Goal: Task Accomplishment & Management: Manage account settings

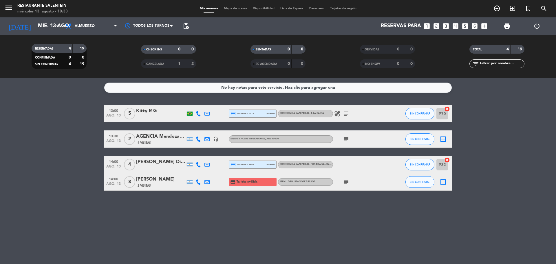
click at [444, 139] on icon "border_all" at bounding box center [442, 138] width 7 height 7
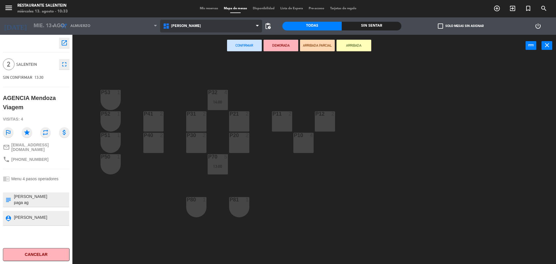
click at [223, 27] on span "[PERSON_NAME]" at bounding box center [211, 26] width 102 height 13
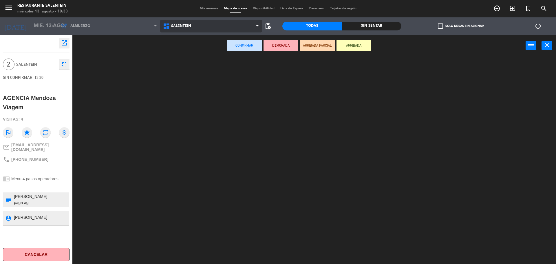
click at [211, 63] on ng-component "menu Restaurante Salentein [DATE] 13. agosto - 10:33 Mis reservas Mapa de mesas…" at bounding box center [278, 132] width 556 height 265
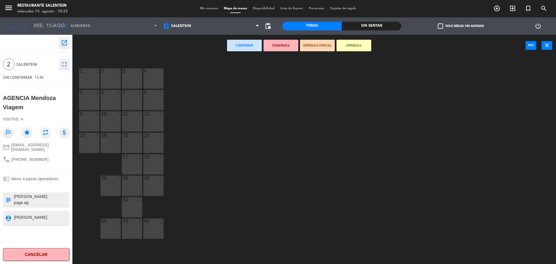
click at [136, 79] on div "3 2" at bounding box center [132, 78] width 20 height 20
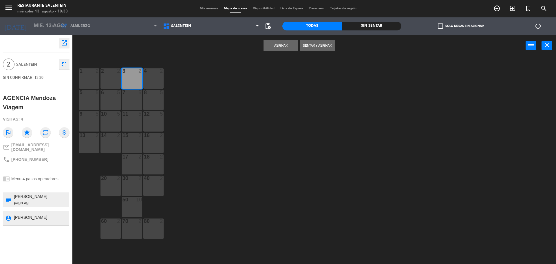
click at [285, 45] on button "Asignar" at bounding box center [280, 46] width 35 height 12
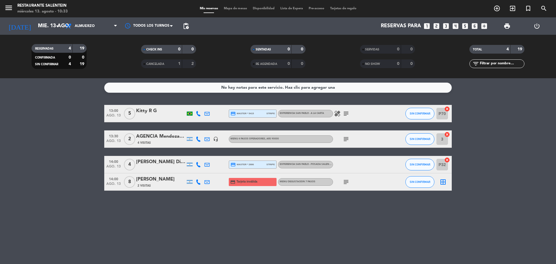
click at [444, 185] on icon "border_all" at bounding box center [442, 181] width 7 height 7
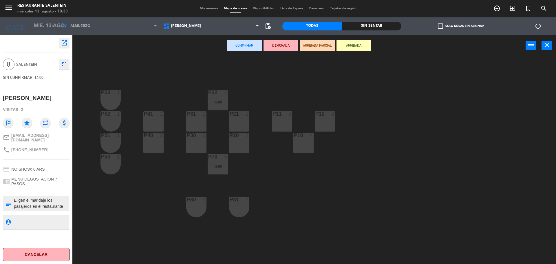
click at [208, 32] on div "[PERSON_NAME] [PERSON_NAME] Verano Salentein [PERSON_NAME] [PERSON_NAME] [PERSO…" at bounding box center [211, 25] width 102 height 17
click at [208, 26] on span "[PERSON_NAME]" at bounding box center [211, 26] width 102 height 13
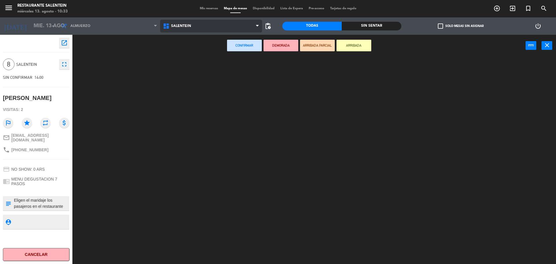
click at [202, 63] on ng-component "menu Restaurante Salentein [DATE] 13. agosto - 10:33 Mis reservas Mapa de mesas…" at bounding box center [278, 132] width 556 height 265
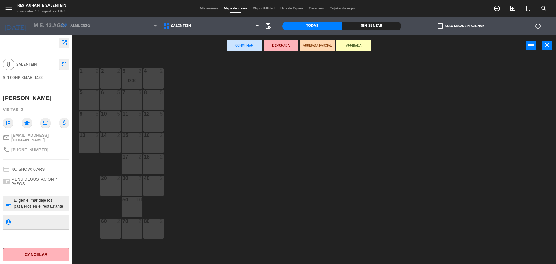
click at [151, 143] on div "16 2" at bounding box center [153, 143] width 20 height 20
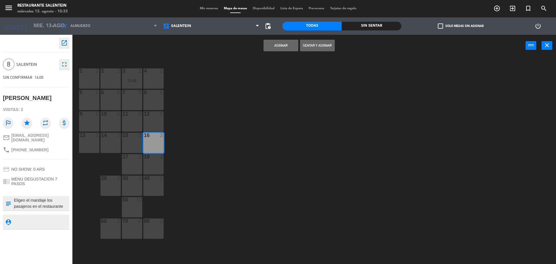
click at [134, 143] on div "15 2" at bounding box center [132, 143] width 20 height 20
click at [116, 142] on div "14 2" at bounding box center [110, 143] width 20 height 20
click at [292, 47] on button "Asignar" at bounding box center [280, 46] width 35 height 12
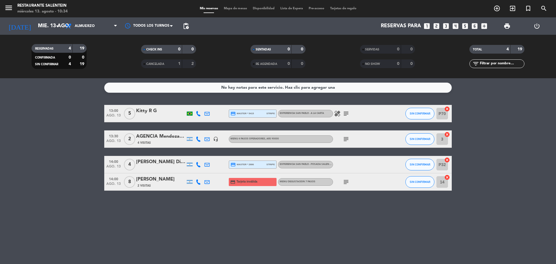
click at [152, 183] on div "2 Visitas" at bounding box center [160, 185] width 49 height 5
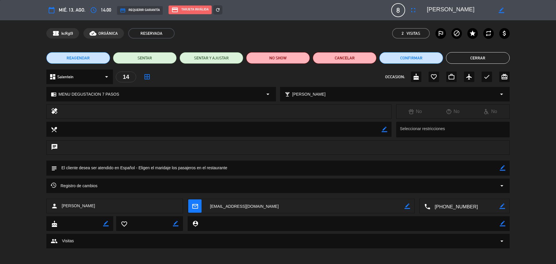
drag, startPoint x: 92, startPoint y: 206, endPoint x: 62, endPoint y: 206, distance: 30.4
click at [62, 206] on div "person [PERSON_NAME]" at bounding box center [114, 206] width 137 height 14
copy span "[PERSON_NAME]"
click at [473, 61] on button "Cerrar" at bounding box center [478, 58] width 64 height 12
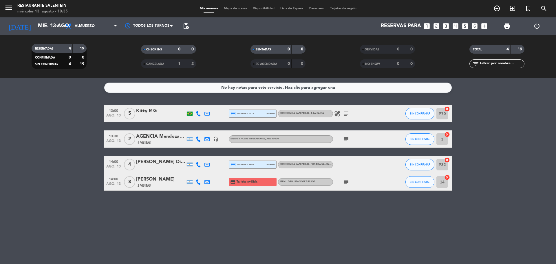
click at [160, 137] on div "AGENCIA Mendoza Viagem" at bounding box center [160, 137] width 49 height 8
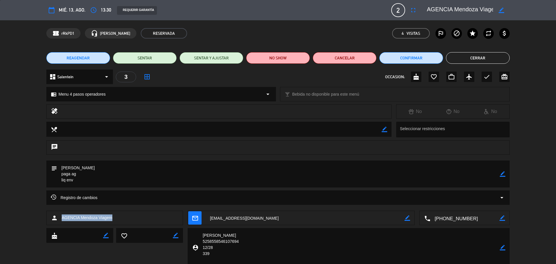
drag, startPoint x: 62, startPoint y: 218, endPoint x: 114, endPoint y: 219, distance: 52.4
click at [114, 219] on div "person AGENCIA [PERSON_NAME] Viagem" at bounding box center [114, 217] width 137 height 14
click at [116, 216] on div "person AGENCIA [PERSON_NAME] Viagem" at bounding box center [114, 217] width 137 height 14
click at [475, 56] on button "Cerrar" at bounding box center [478, 58] width 64 height 12
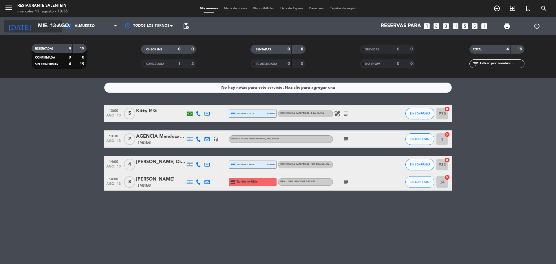
click at [55, 28] on icon "arrow_drop_down" at bounding box center [57, 26] width 7 height 7
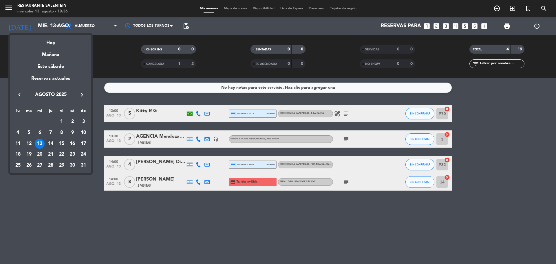
click at [49, 140] on div "14" at bounding box center [51, 144] width 10 height 10
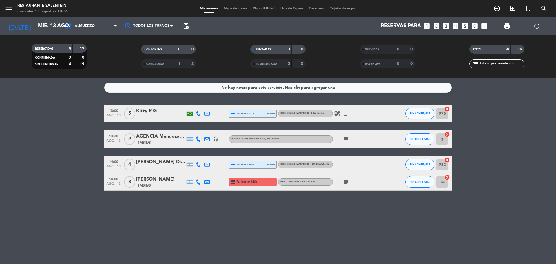
type input "jue. 14 ago."
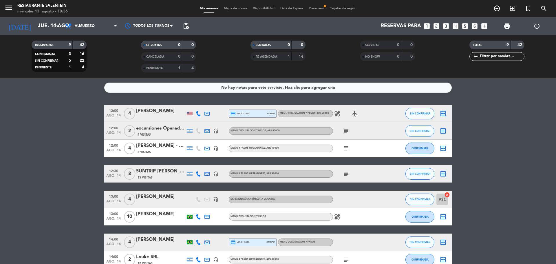
click at [315, 7] on span "Pre-acceso fiber_manual_record" at bounding box center [316, 8] width 21 height 3
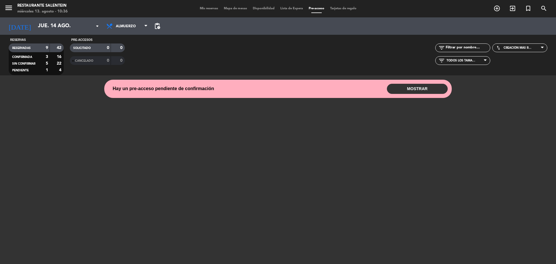
click at [417, 85] on button "MOSTRAR" at bounding box center [417, 89] width 61 height 10
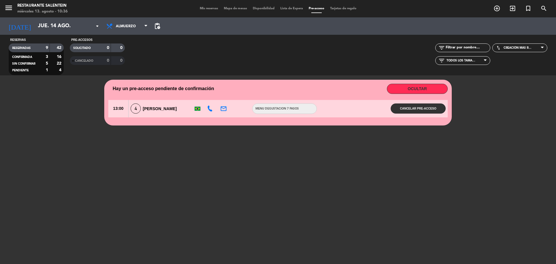
click at [201, 8] on span "Mis reservas" at bounding box center [209, 8] width 24 height 3
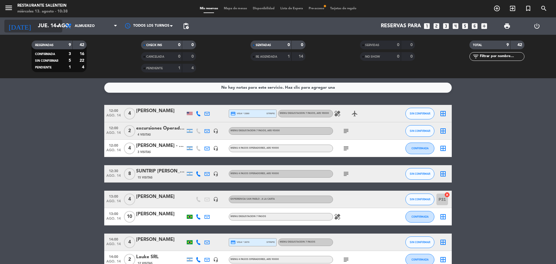
click at [51, 27] on input "jue. 14 ago." at bounding box center [68, 26] width 67 height 12
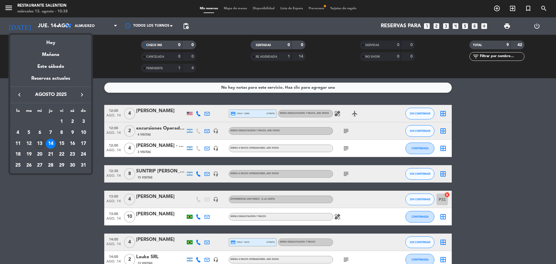
click at [61, 199] on div at bounding box center [278, 132] width 556 height 264
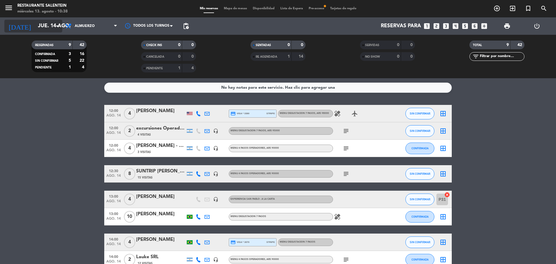
click at [58, 23] on icon "arrow_drop_down" at bounding box center [57, 26] width 7 height 7
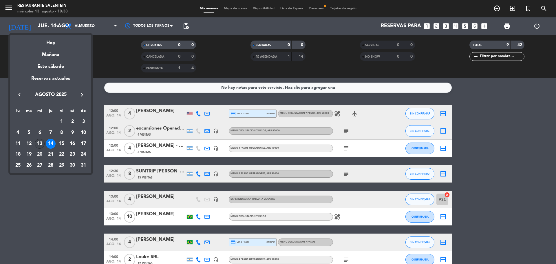
click at [39, 143] on div "13" at bounding box center [40, 144] width 10 height 10
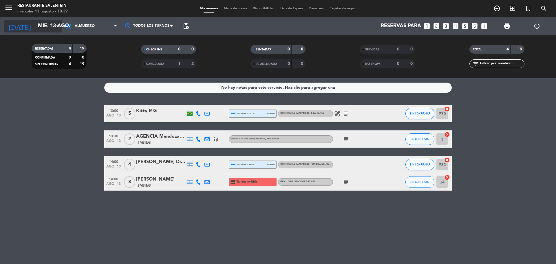
click at [48, 23] on input "mié. 13 ago." at bounding box center [68, 26] width 67 height 12
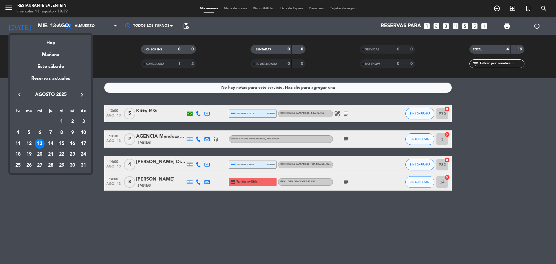
click at [61, 144] on div "15" at bounding box center [62, 144] width 10 height 10
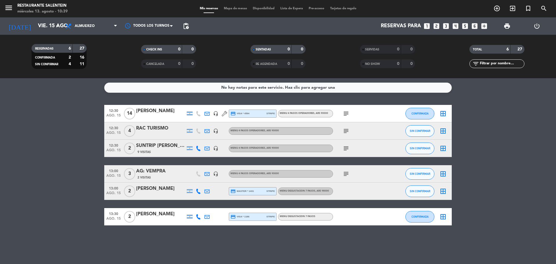
click at [53, 19] on div "[DATE] [DATE] arrow_drop_down" at bounding box center [33, 25] width 58 height 17
click at [52, 26] on input "vie. 15 ago." at bounding box center [68, 26] width 67 height 12
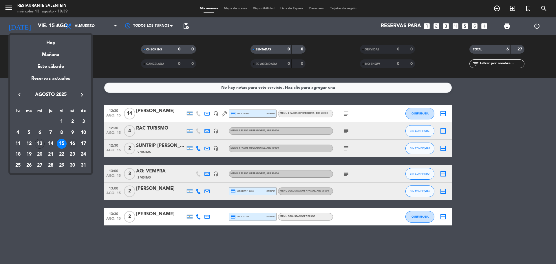
click at [73, 144] on div "16" at bounding box center [72, 144] width 10 height 10
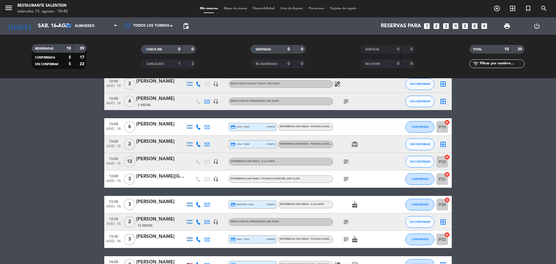
scroll to position [68, 0]
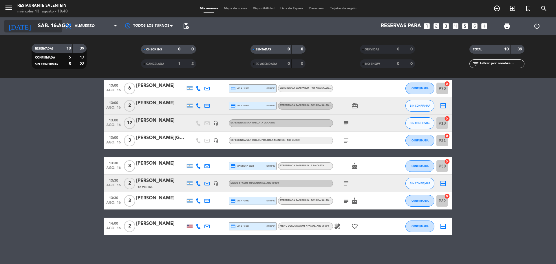
click at [57, 31] on input "sáb. 16 ago." at bounding box center [68, 26] width 67 height 12
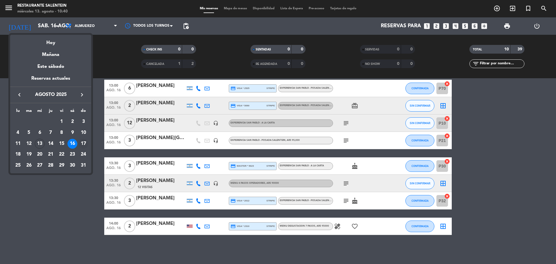
click at [84, 142] on div "17" at bounding box center [83, 144] width 10 height 10
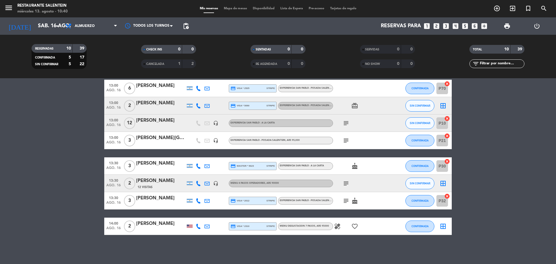
type input "dom. 17 ago."
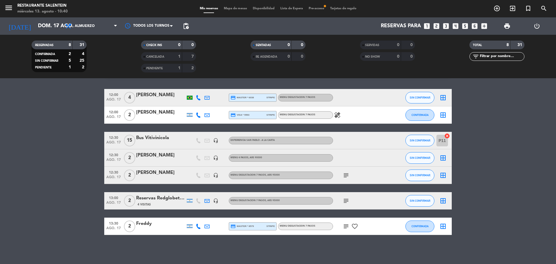
click at [312, 9] on span "Pre-acceso fiber_manual_record" at bounding box center [316, 8] width 21 height 3
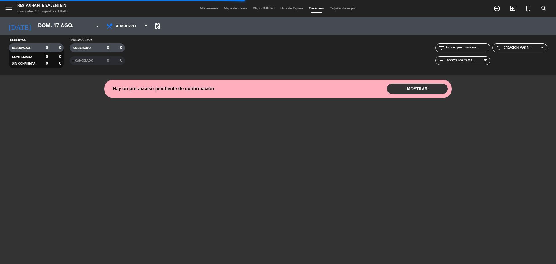
click at [405, 86] on button "MOSTRAR" at bounding box center [417, 89] width 61 height 10
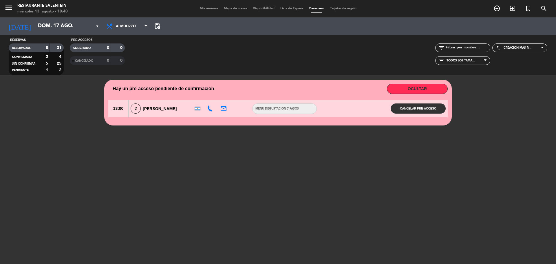
click at [207, 10] on span "Mis reservas" at bounding box center [209, 8] width 24 height 3
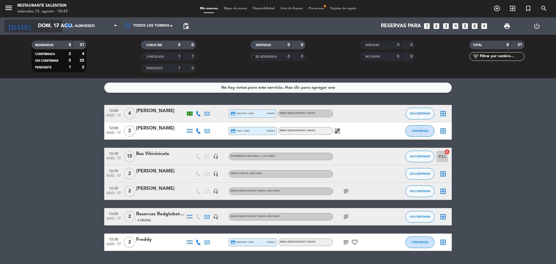
click at [43, 24] on input "dom. 17 ago." at bounding box center [68, 26] width 67 height 12
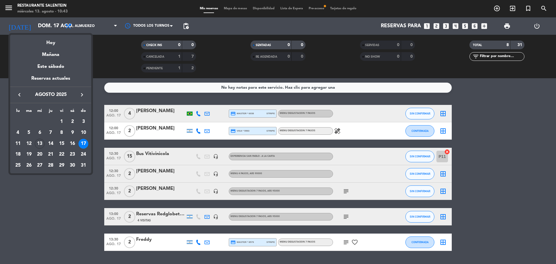
click at [40, 140] on div "13" at bounding box center [40, 144] width 10 height 10
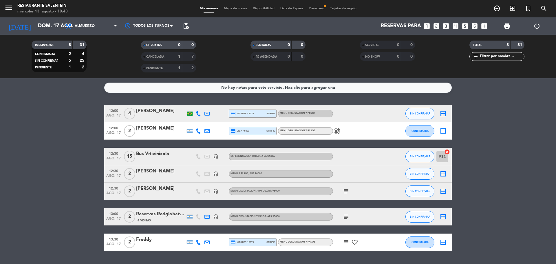
type input "mié. 13 ago."
